Goal: Task Accomplishment & Management: Use online tool/utility

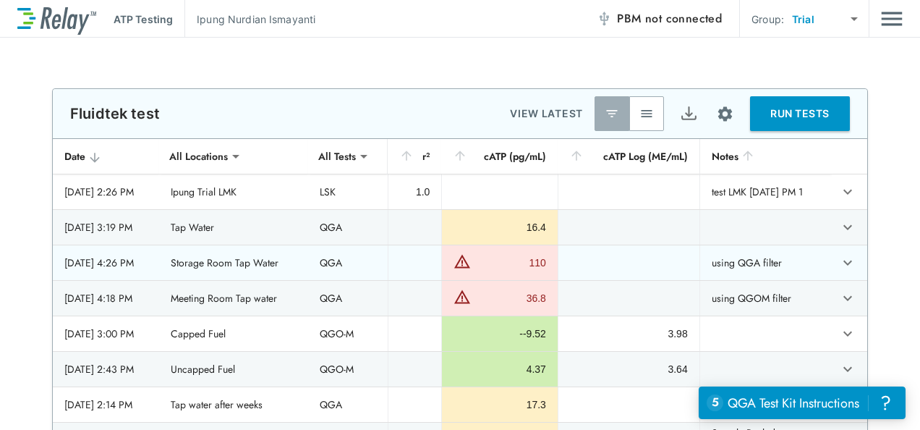
click at [769, 255] on td "using QGA filter" at bounding box center [765, 262] width 132 height 35
click at [839, 259] on icon "expand row" at bounding box center [847, 262] width 17 height 17
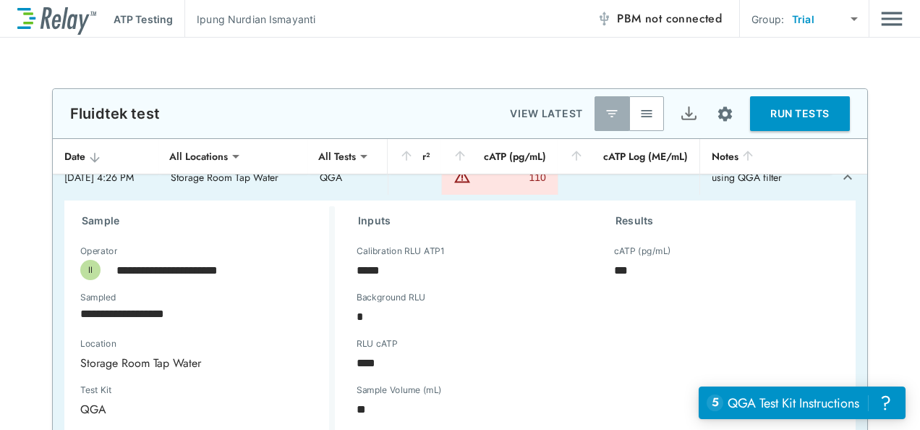
scroll to position [145, 0]
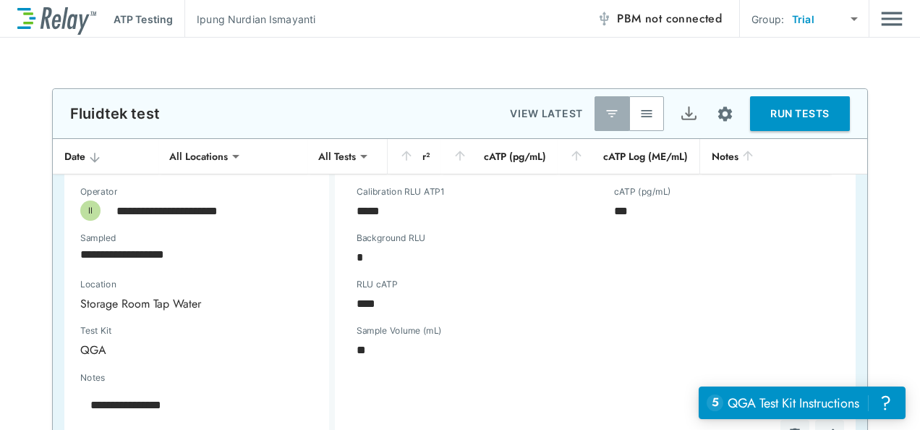
type textarea "*"
